Goal: Find contact information: Find contact information

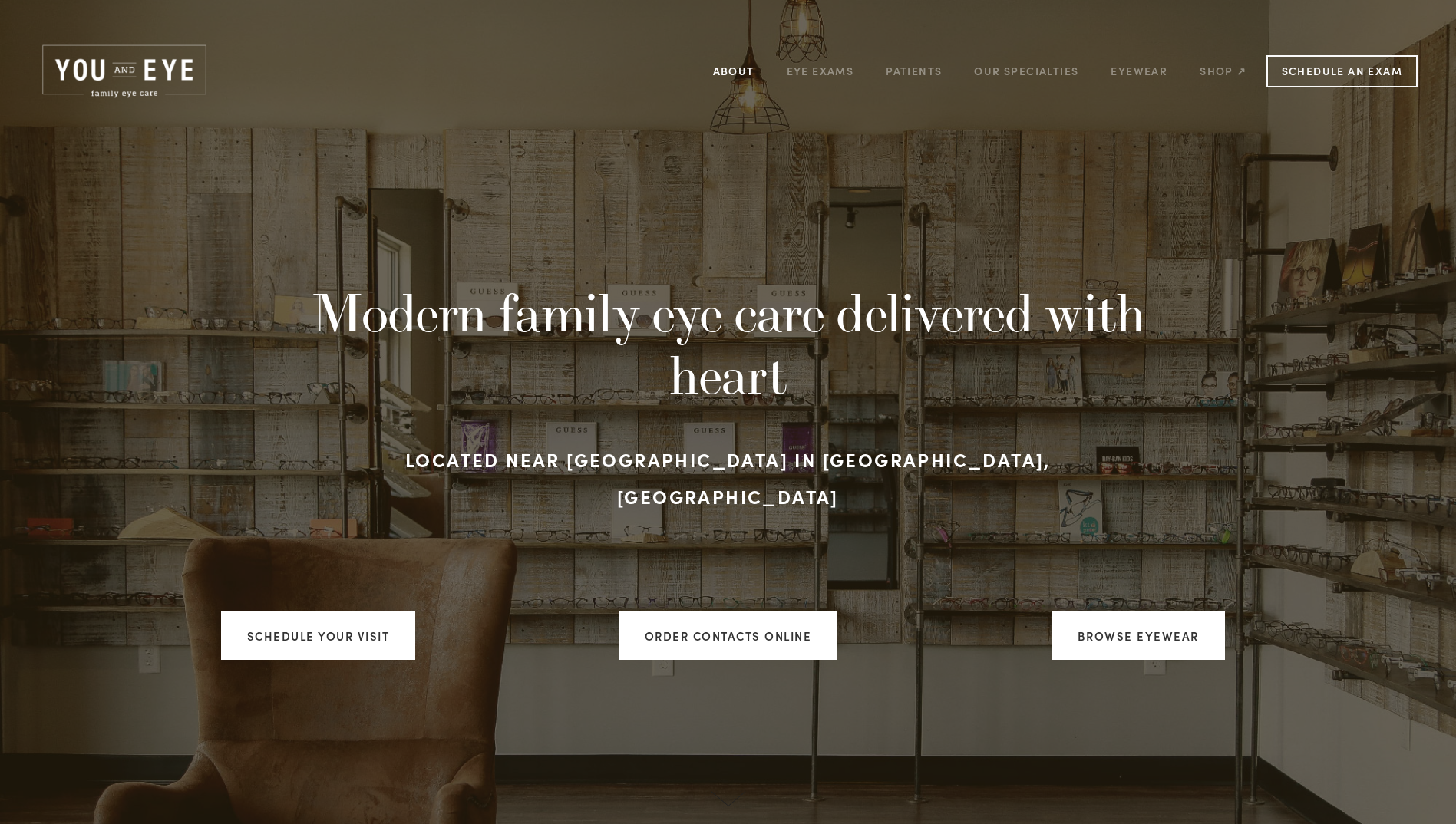
click at [737, 67] on link "About" at bounding box center [734, 71] width 42 height 23
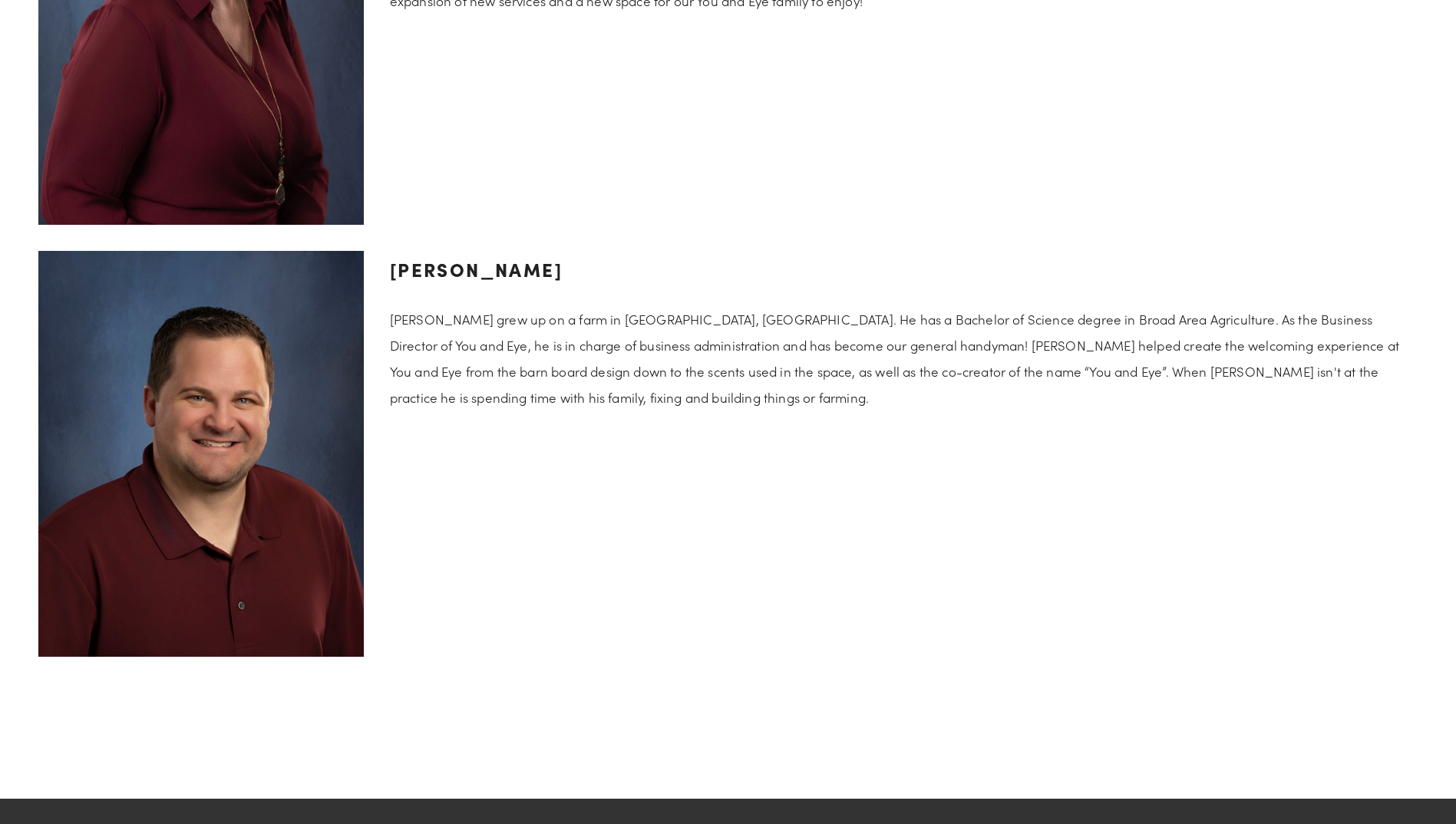
scroll to position [3057, 0]
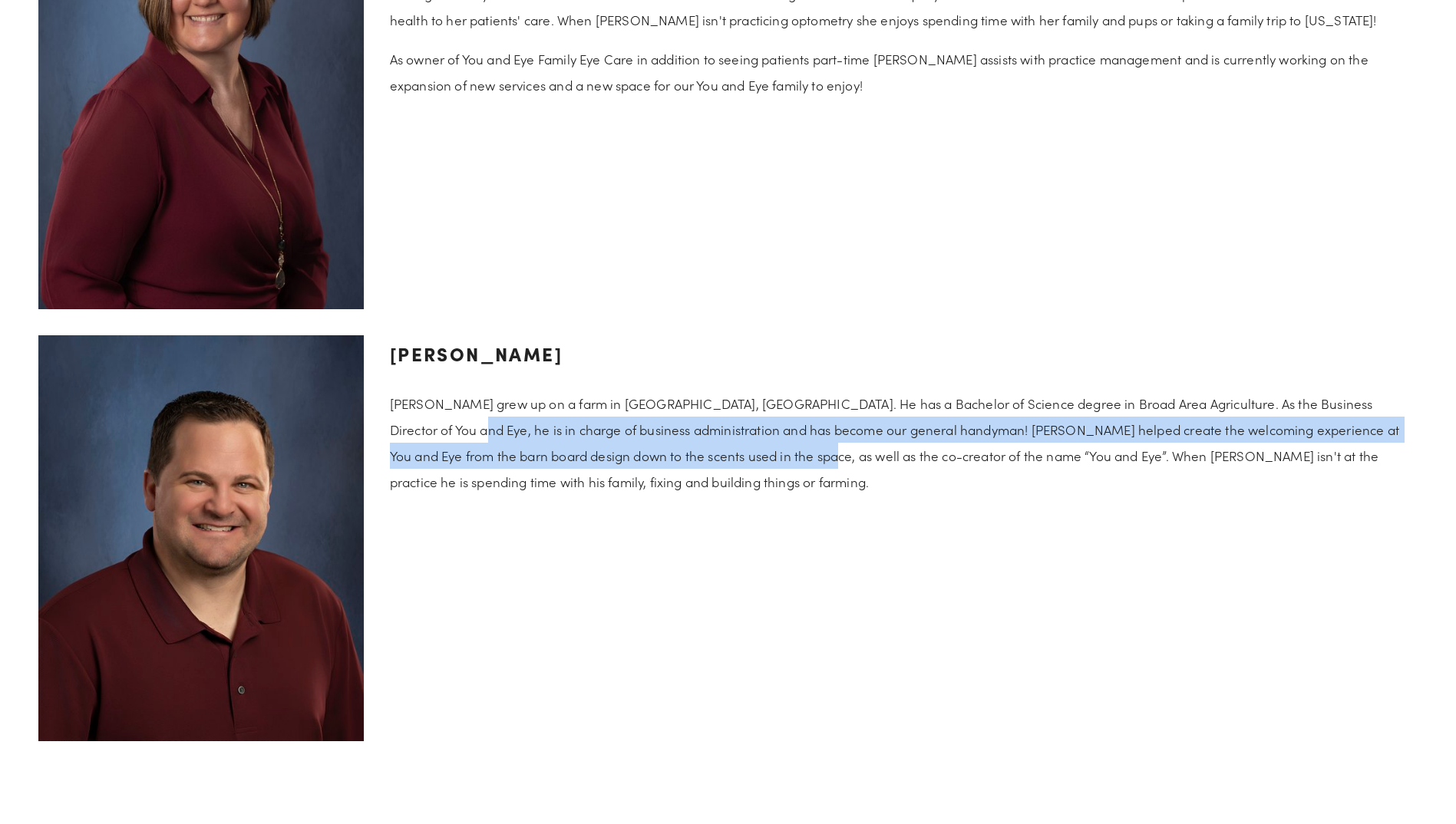
drag, startPoint x: 405, startPoint y: 430, endPoint x: 731, endPoint y: 442, distance: 326.2
click at [731, 442] on p "[PERSON_NAME] grew up on a farm in [GEOGRAPHIC_DATA], [GEOGRAPHIC_DATA]. He has…" at bounding box center [904, 442] width 1028 height 104
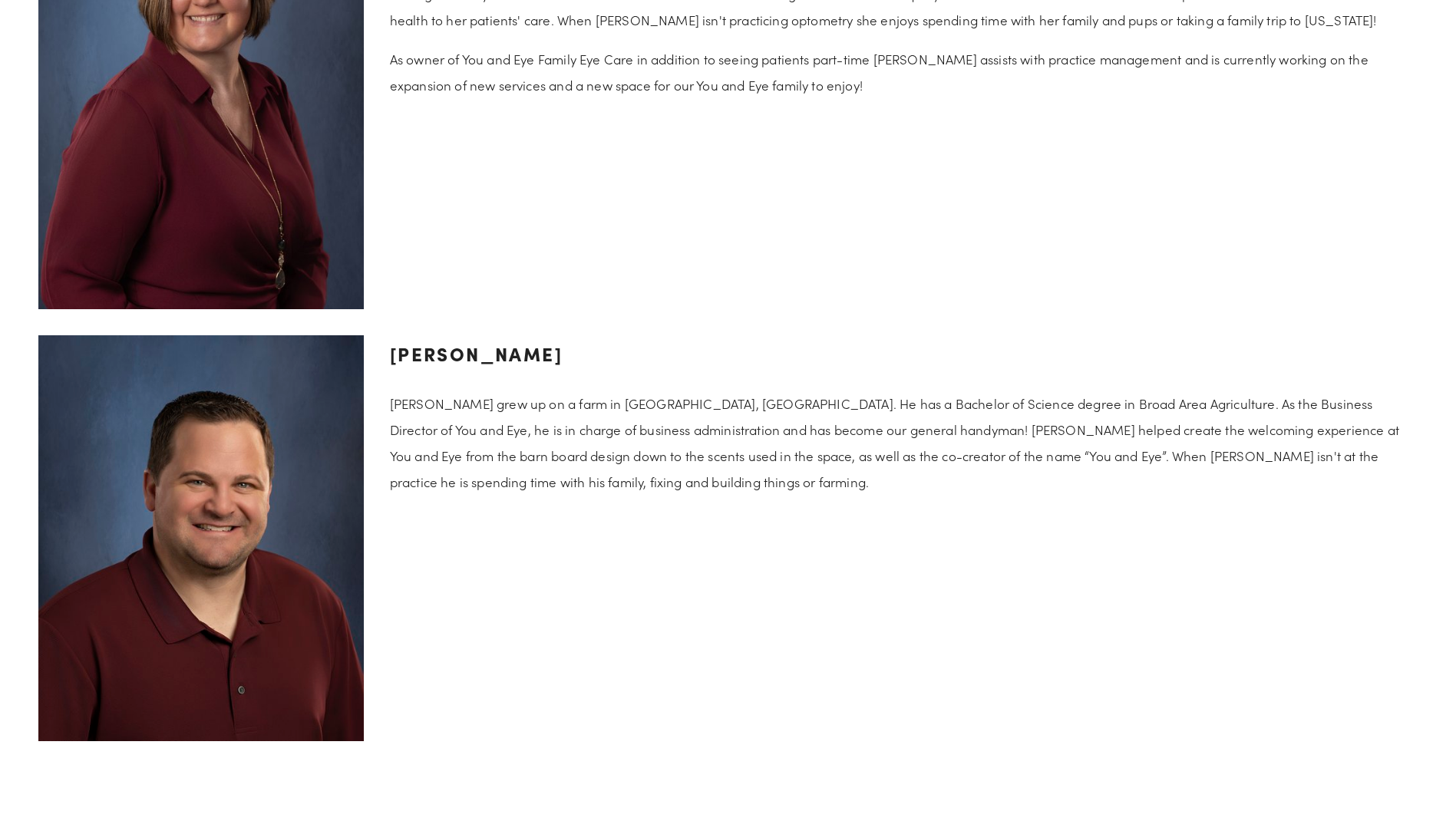
drag, startPoint x: 731, startPoint y: 442, endPoint x: 800, endPoint y: 506, distance: 94.1
click at [800, 506] on div "James Bhend James Bhend grew up on a farm in LeRoy, MN. He has a Bachelor of Sc…" at bounding box center [903, 414] width 1054 height 186
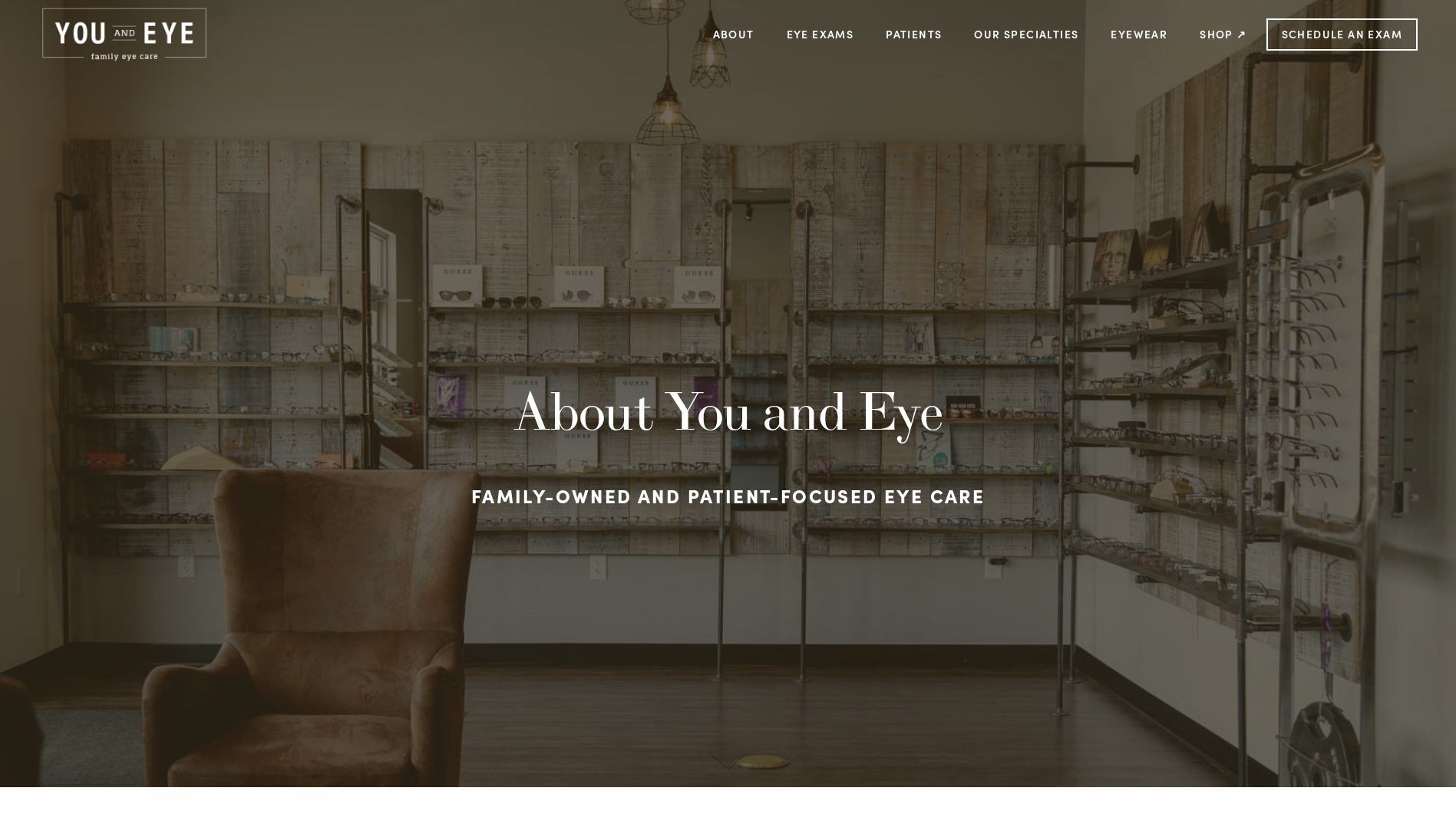
scroll to position [0, 0]
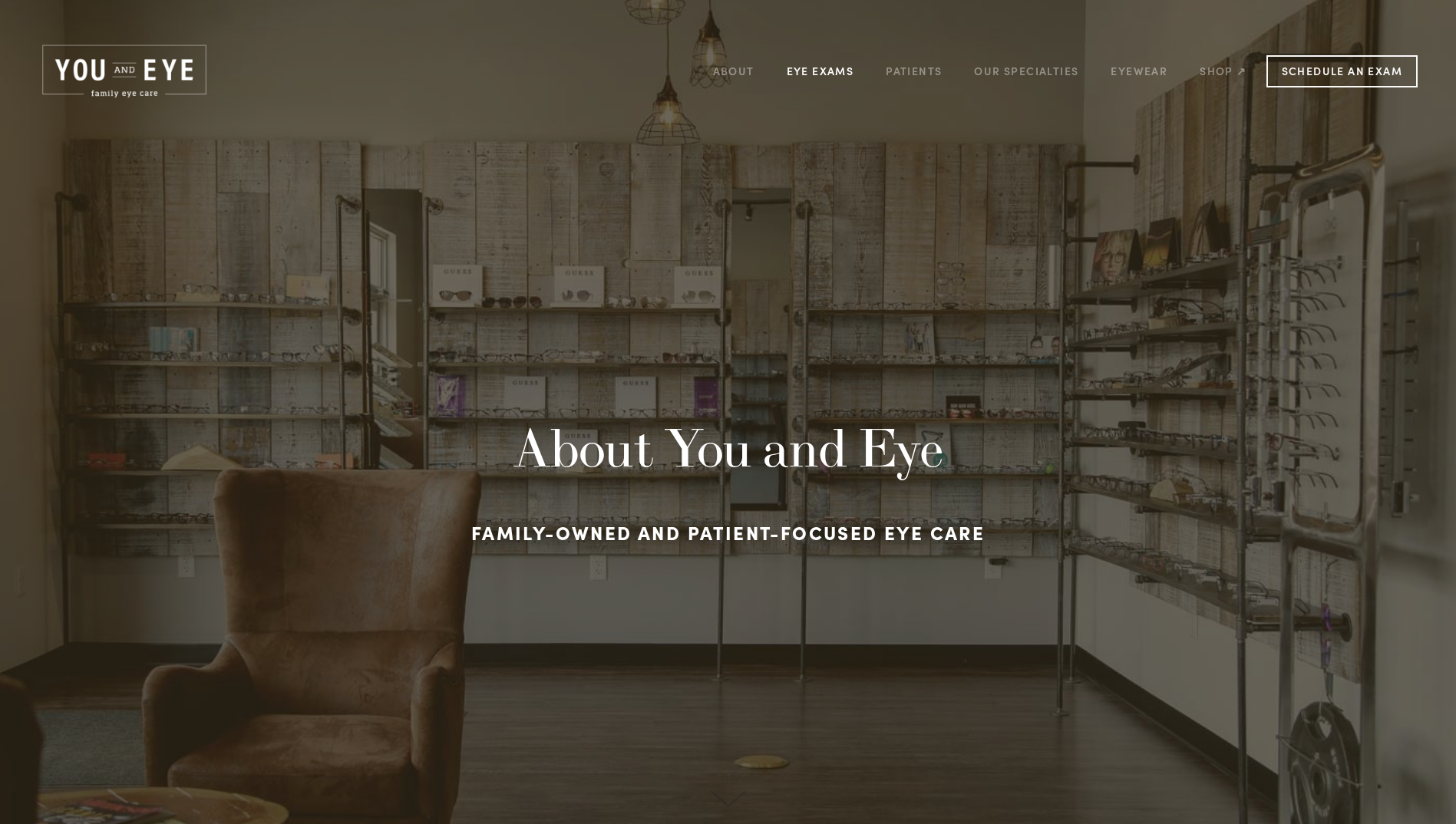
click at [830, 69] on link "Eye Exams" at bounding box center [819, 71] width 67 height 23
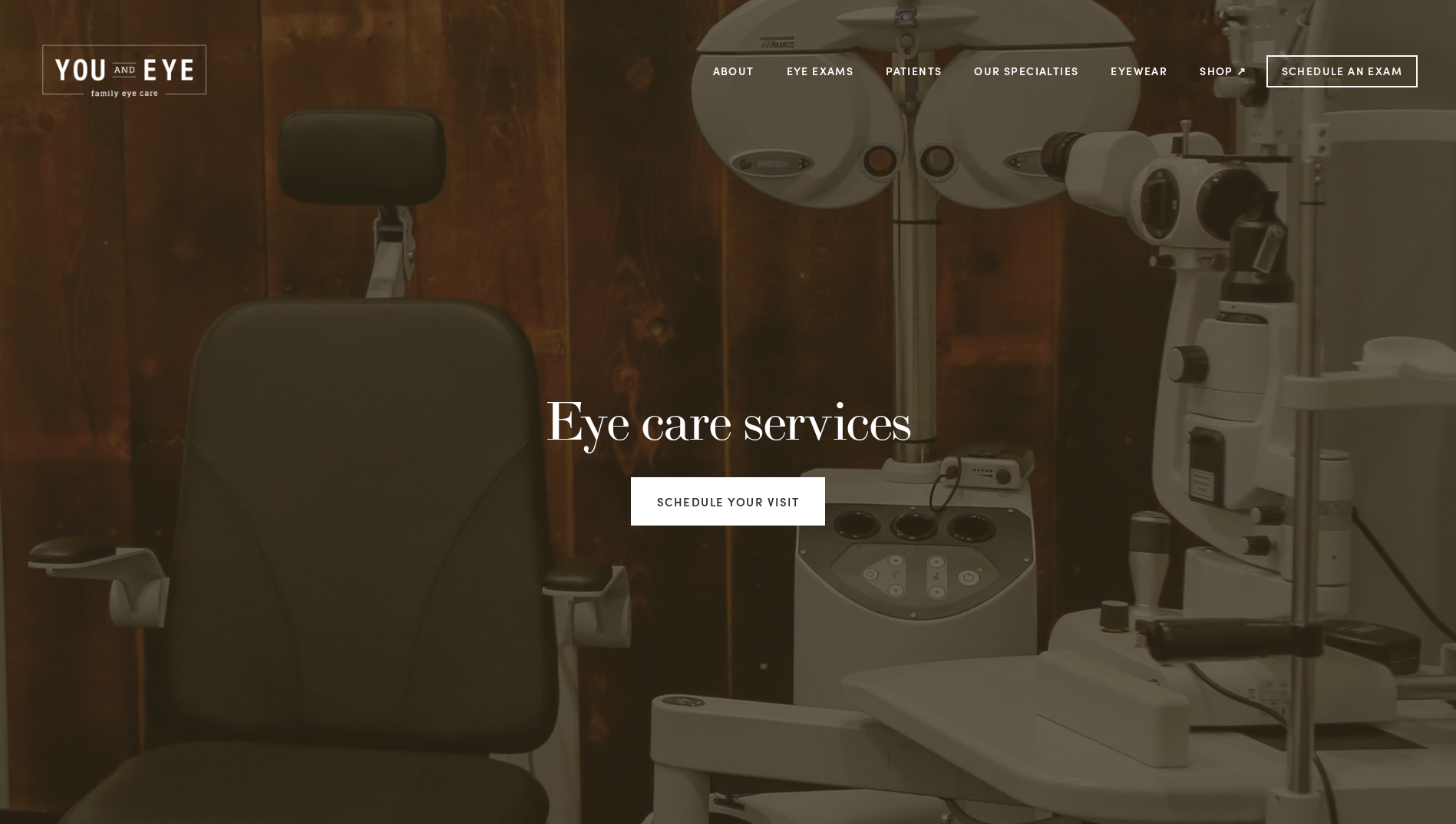
click at [163, 61] on img at bounding box center [124, 71] width 172 height 58
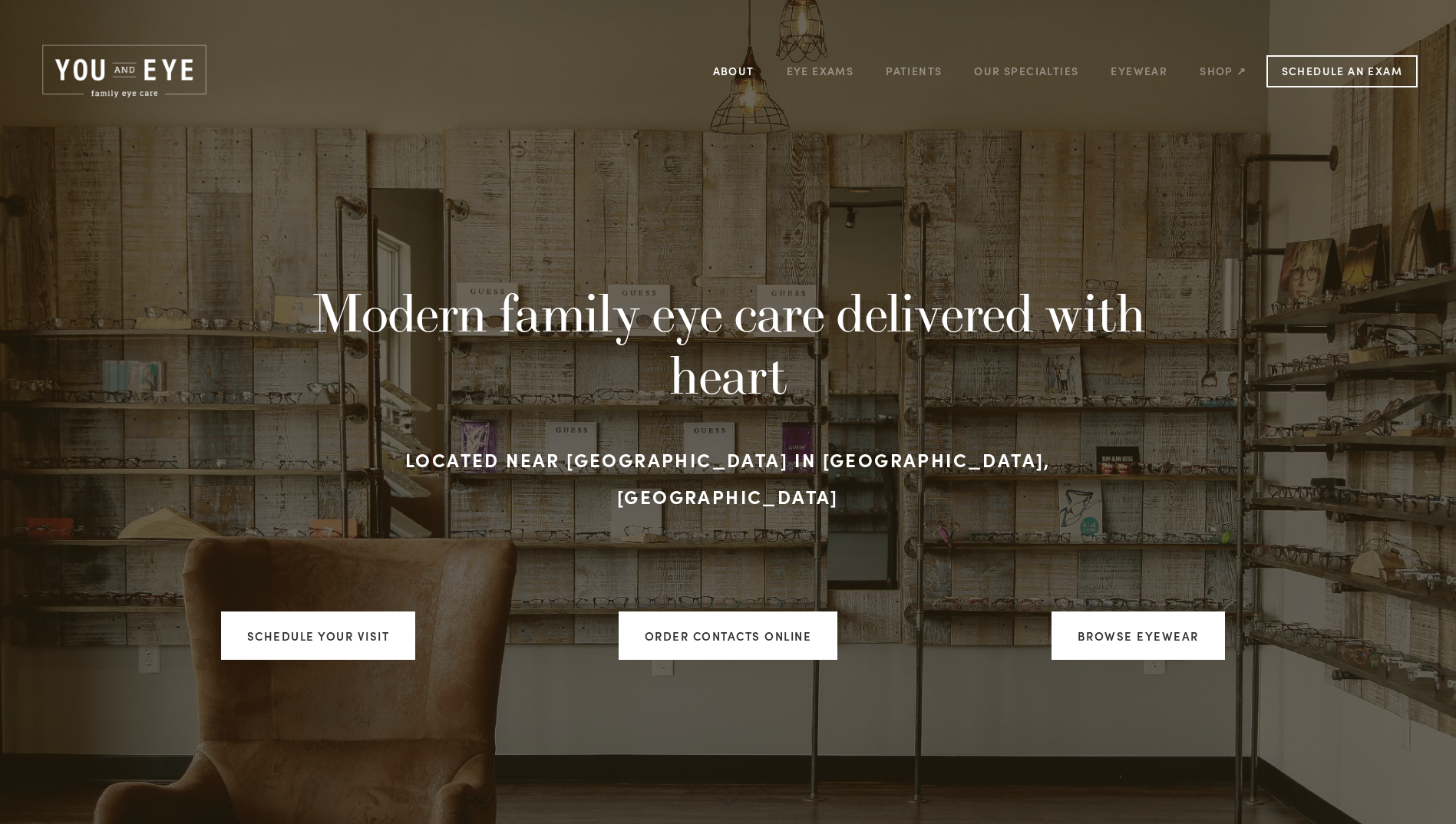
click at [736, 63] on link "About" at bounding box center [734, 71] width 42 height 23
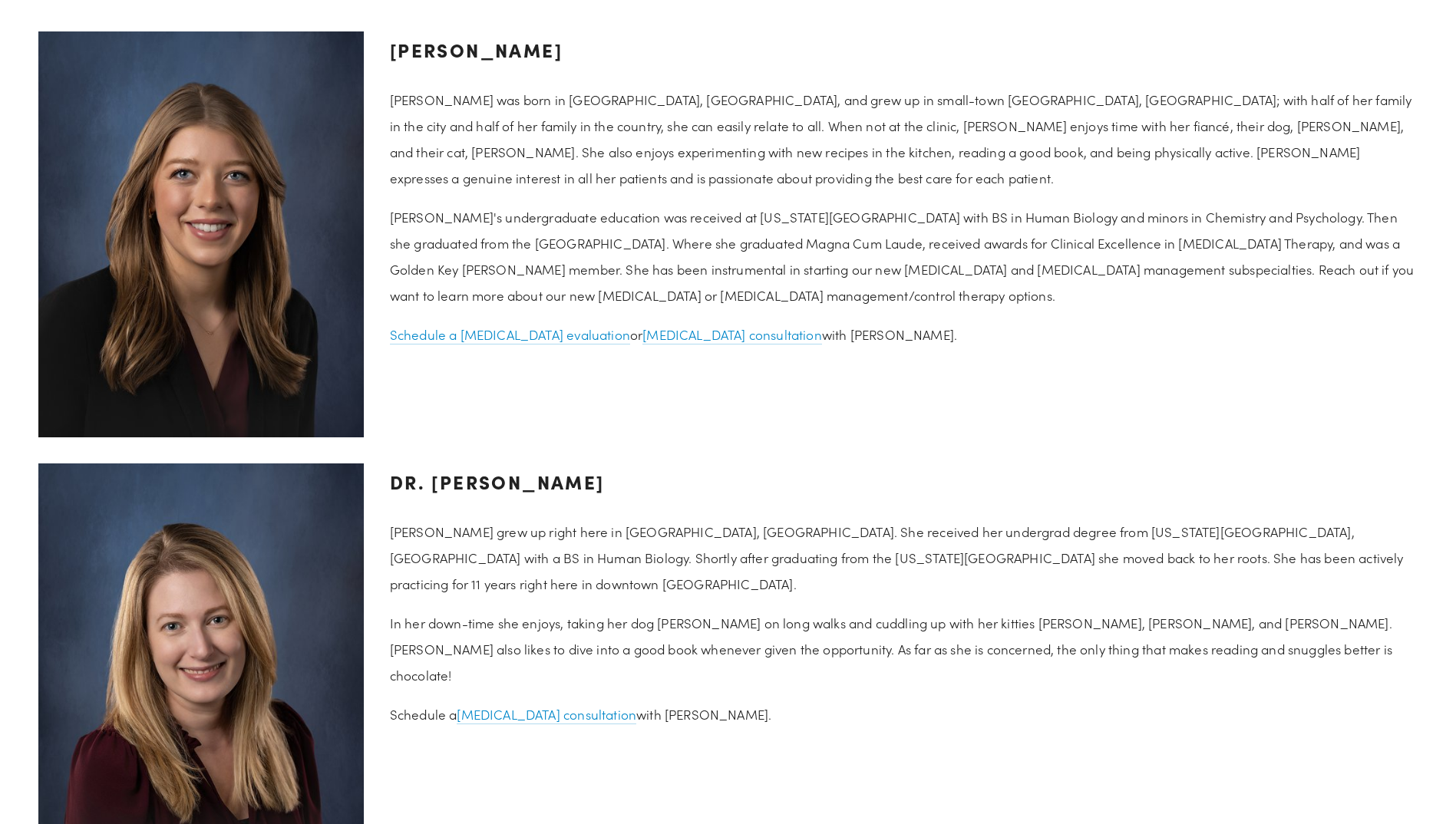
scroll to position [2071, 0]
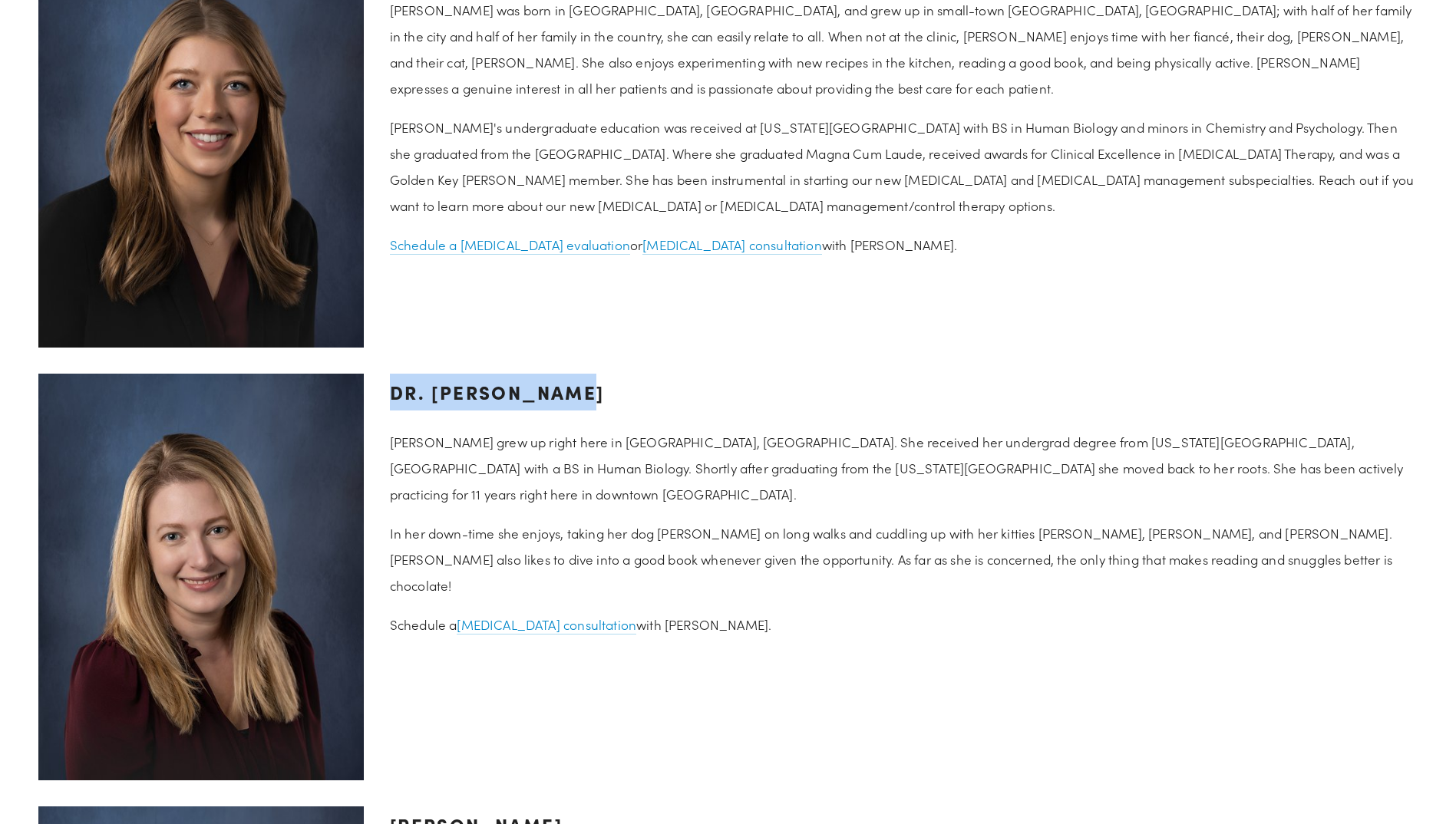
drag, startPoint x: 587, startPoint y: 398, endPoint x: 386, endPoint y: 405, distance: 201.1
click at [386, 405] on div "Dr. [PERSON_NAME] [PERSON_NAME] grew up right here in [GEOGRAPHIC_DATA], [GEOGR…" at bounding box center [903, 506] width 1054 height 290
copy h3 "Dr. [PERSON_NAME]"
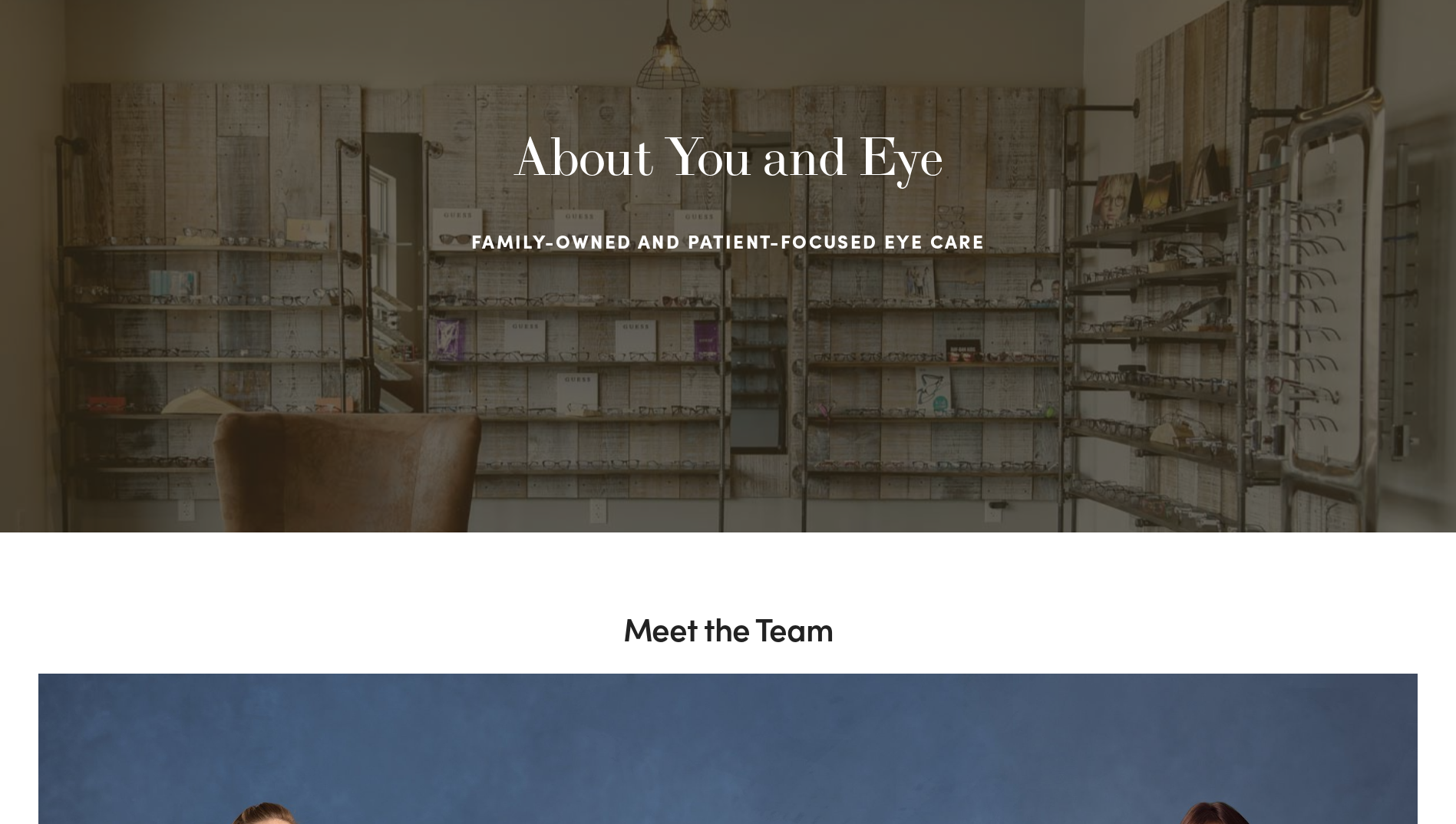
scroll to position [0, 0]
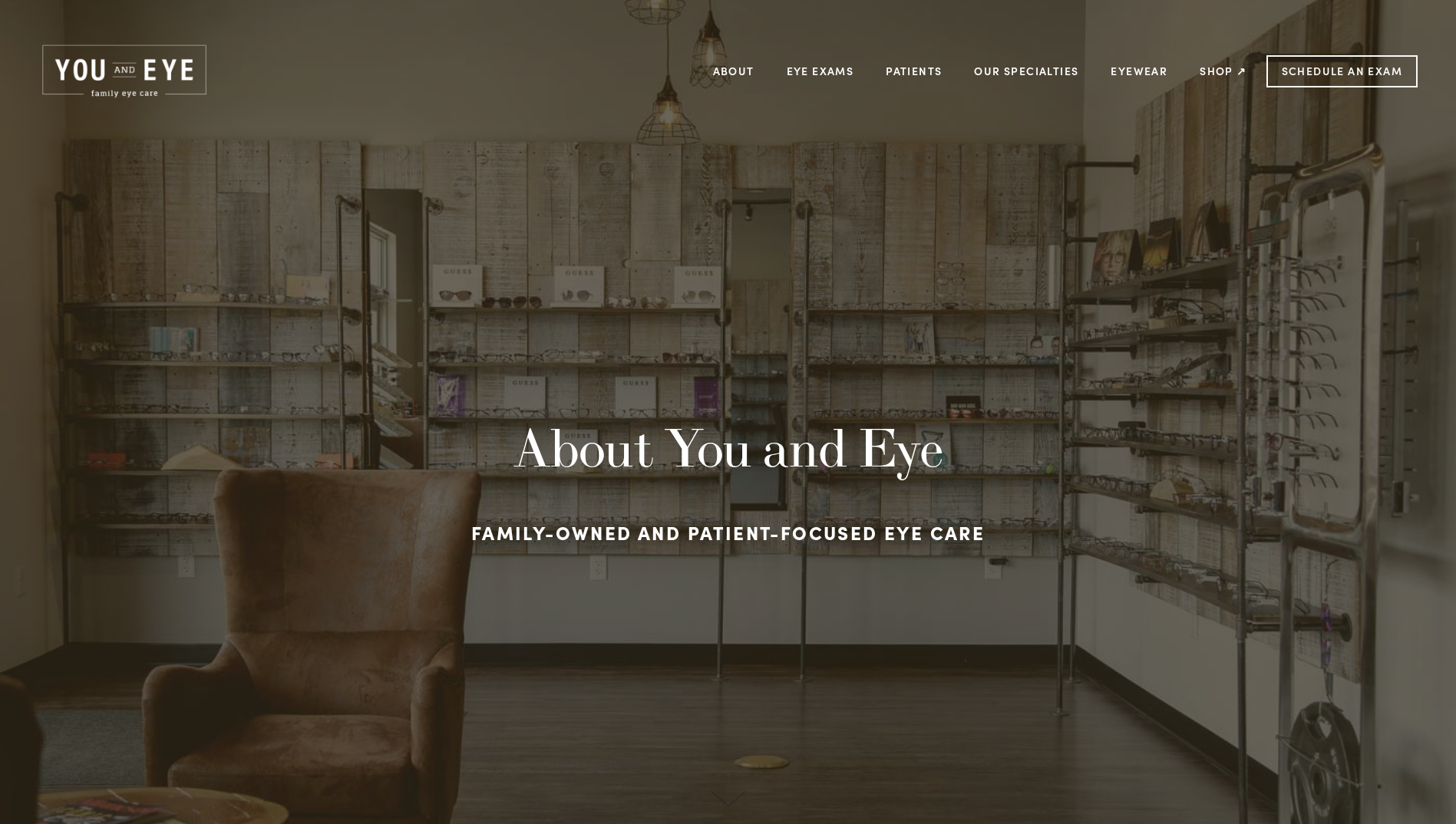
click at [147, 63] on img at bounding box center [124, 71] width 172 height 58
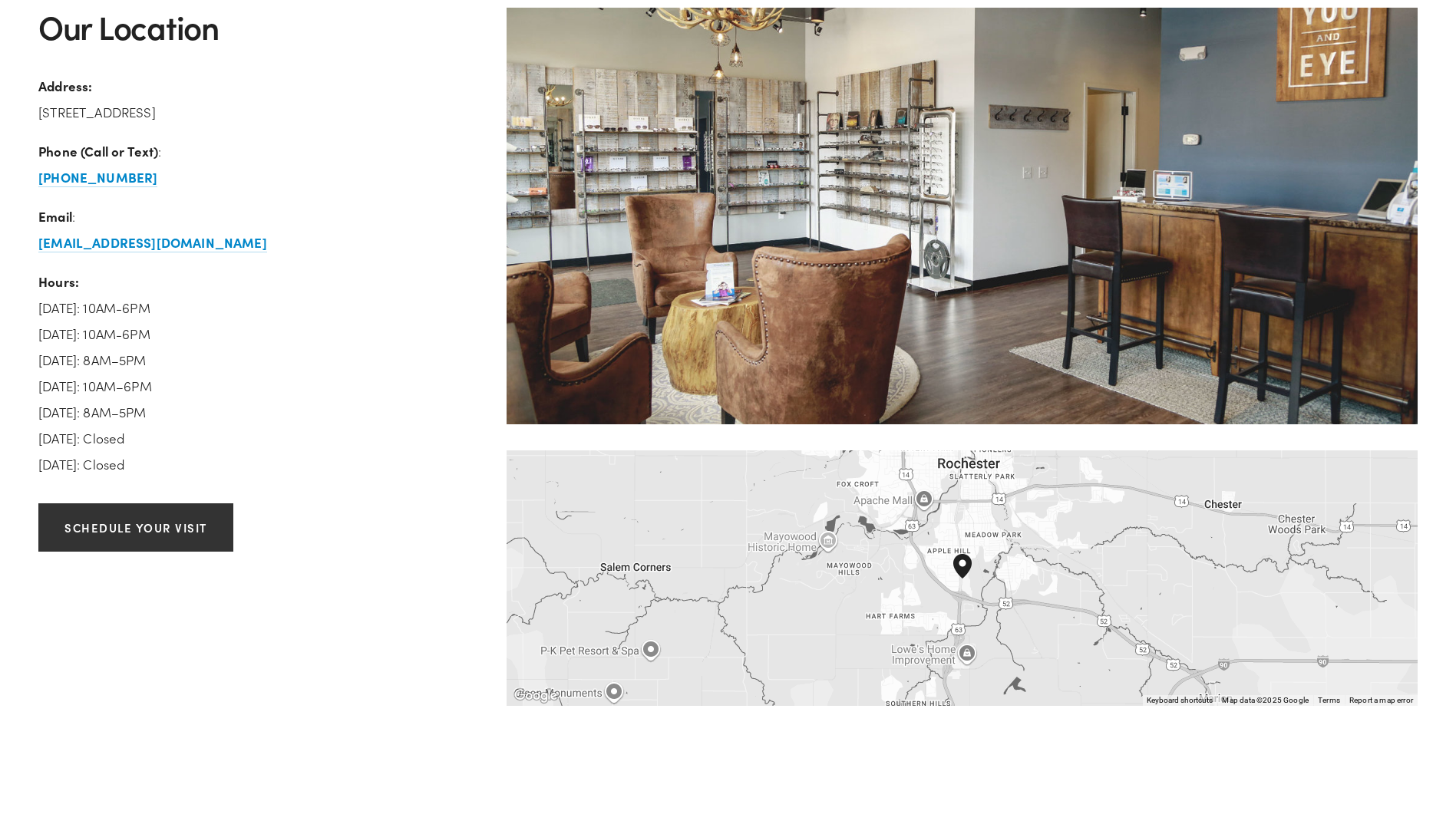
scroll to position [2455, 0]
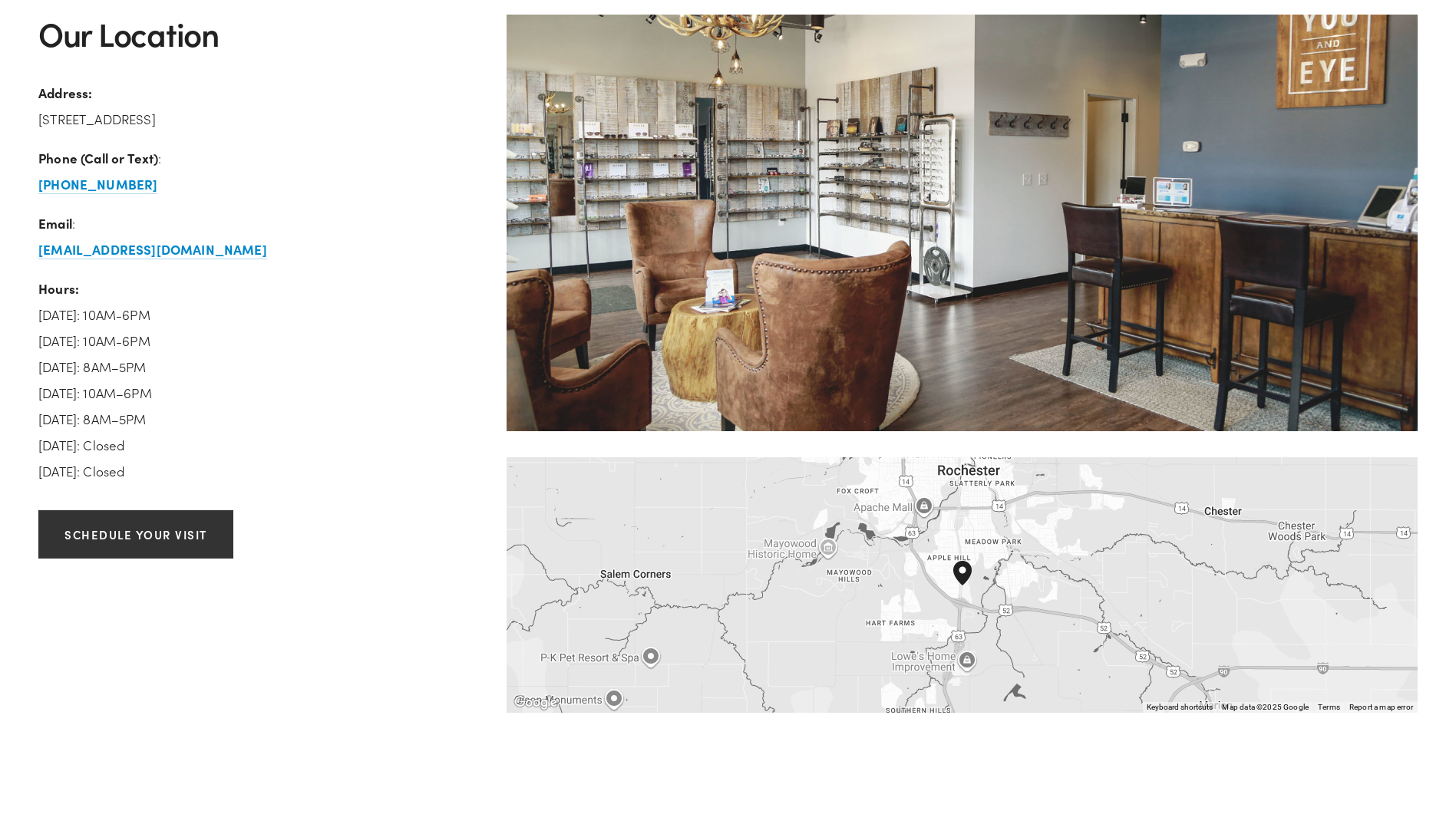
drag, startPoint x: 420, startPoint y: 119, endPoint x: 379, endPoint y: 122, distance: 41.1
click at [379, 122] on p "Address: [STREET_ADDRESS]" at bounding box center [259, 106] width 442 height 53
copy p "55904"
drag, startPoint x: 37, startPoint y: 117, endPoint x: 219, endPoint y: 115, distance: 182.0
click at [219, 115] on div "Our Location Address: [STREET_ADDRESS] Phone (Call or Text) : [PHONE_NUMBER] Em…" at bounding box center [259, 256] width 468 height 483
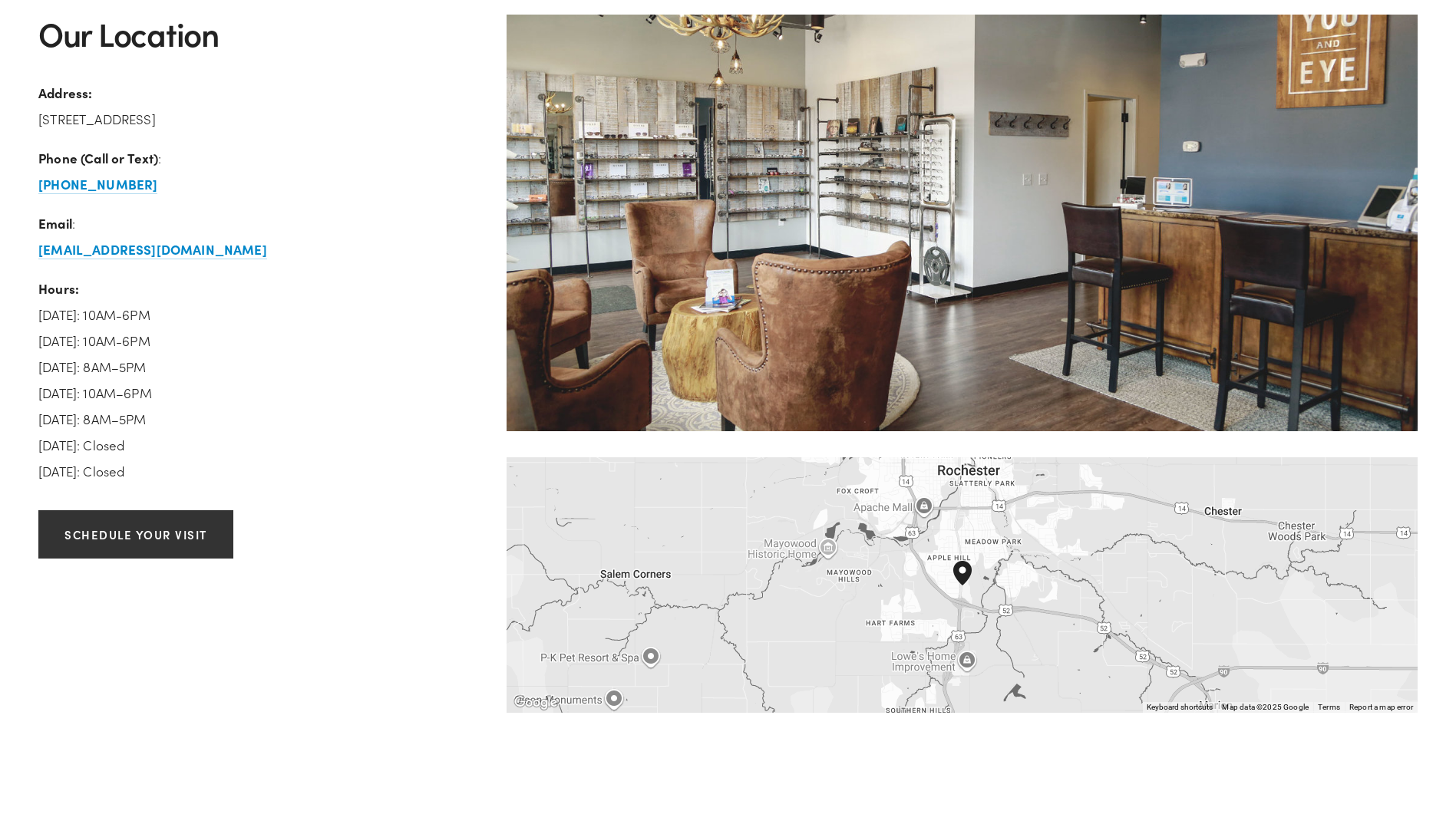
copy p "[STREET_ADDRESS]"
